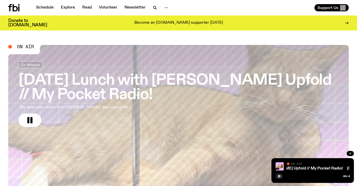
scroll to position [24, 0]
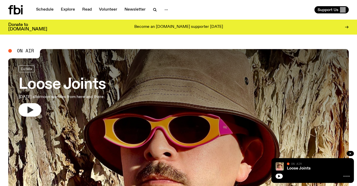
click at [32, 110] on icon "button" at bounding box center [31, 110] width 6 height 7
click at [29, 109] on icon "button" at bounding box center [31, 110] width 6 height 7
